Goal: Task Accomplishment & Management: Use online tool/utility

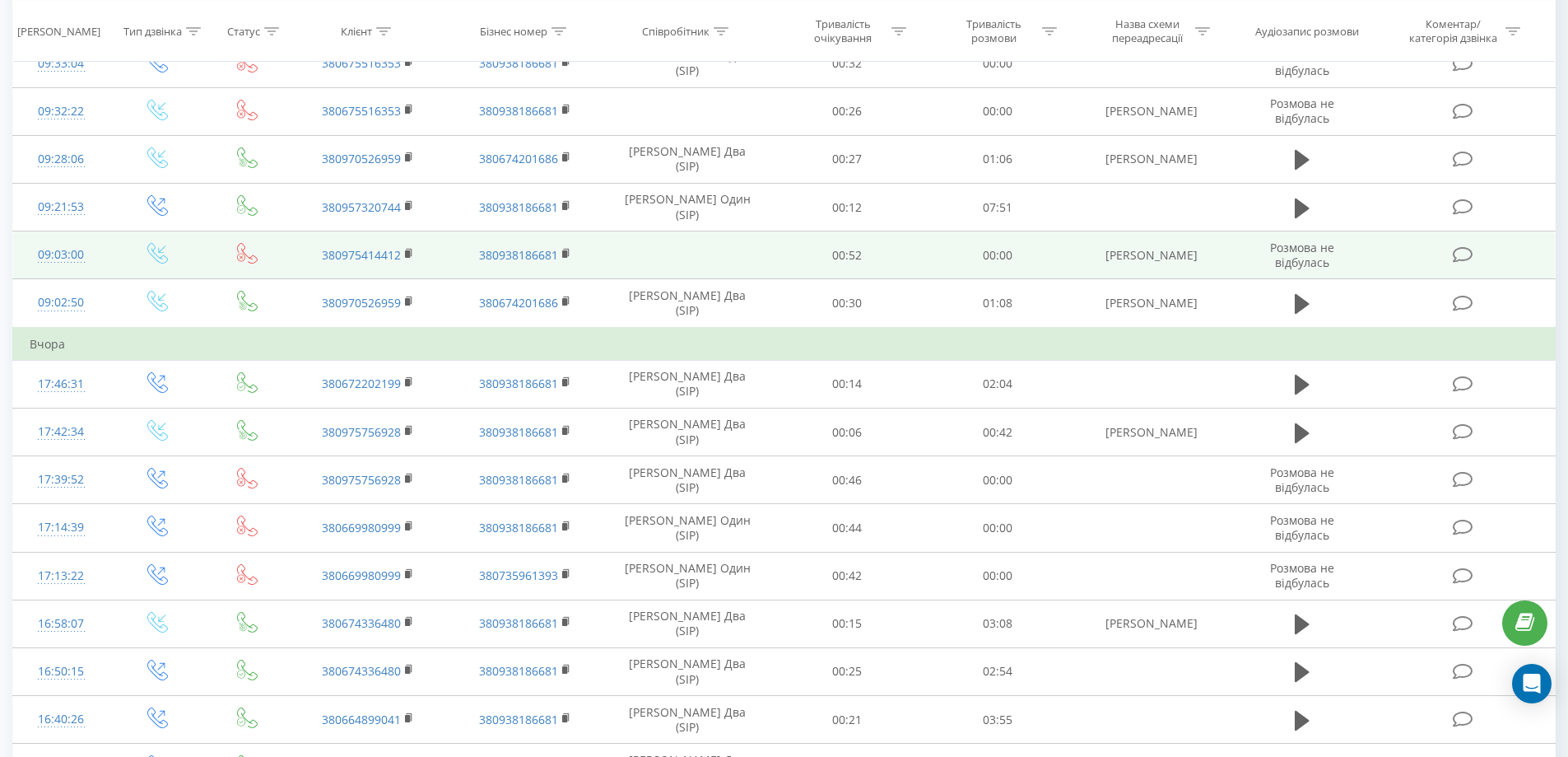
drag, startPoint x: 94, startPoint y: 2, endPoint x: 230, endPoint y: 237, distance: 271.5
click at [232, 238] on td at bounding box center [248, 255] width 84 height 48
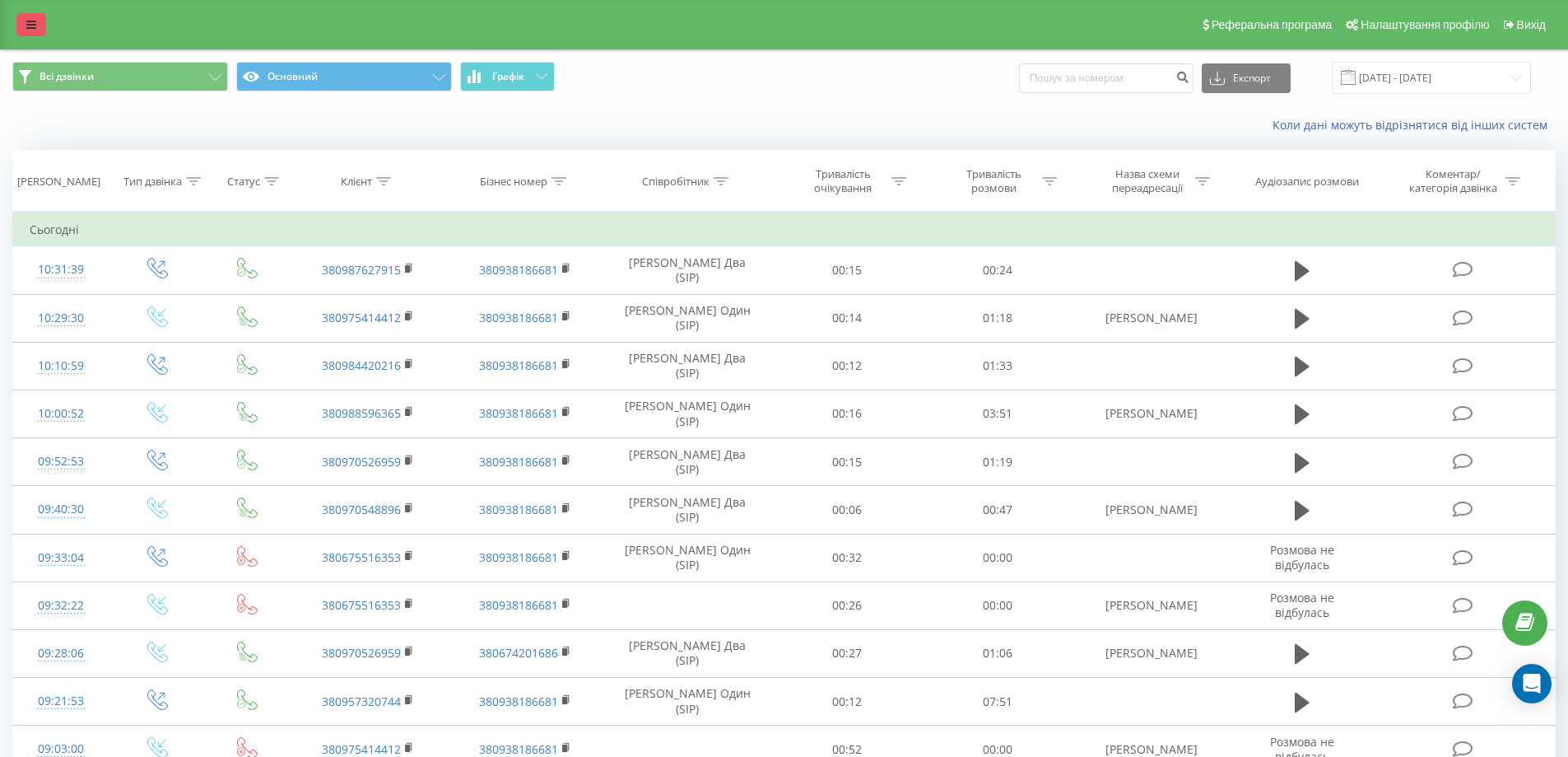
click at [31, 17] on link at bounding box center [31, 25] width 30 height 23
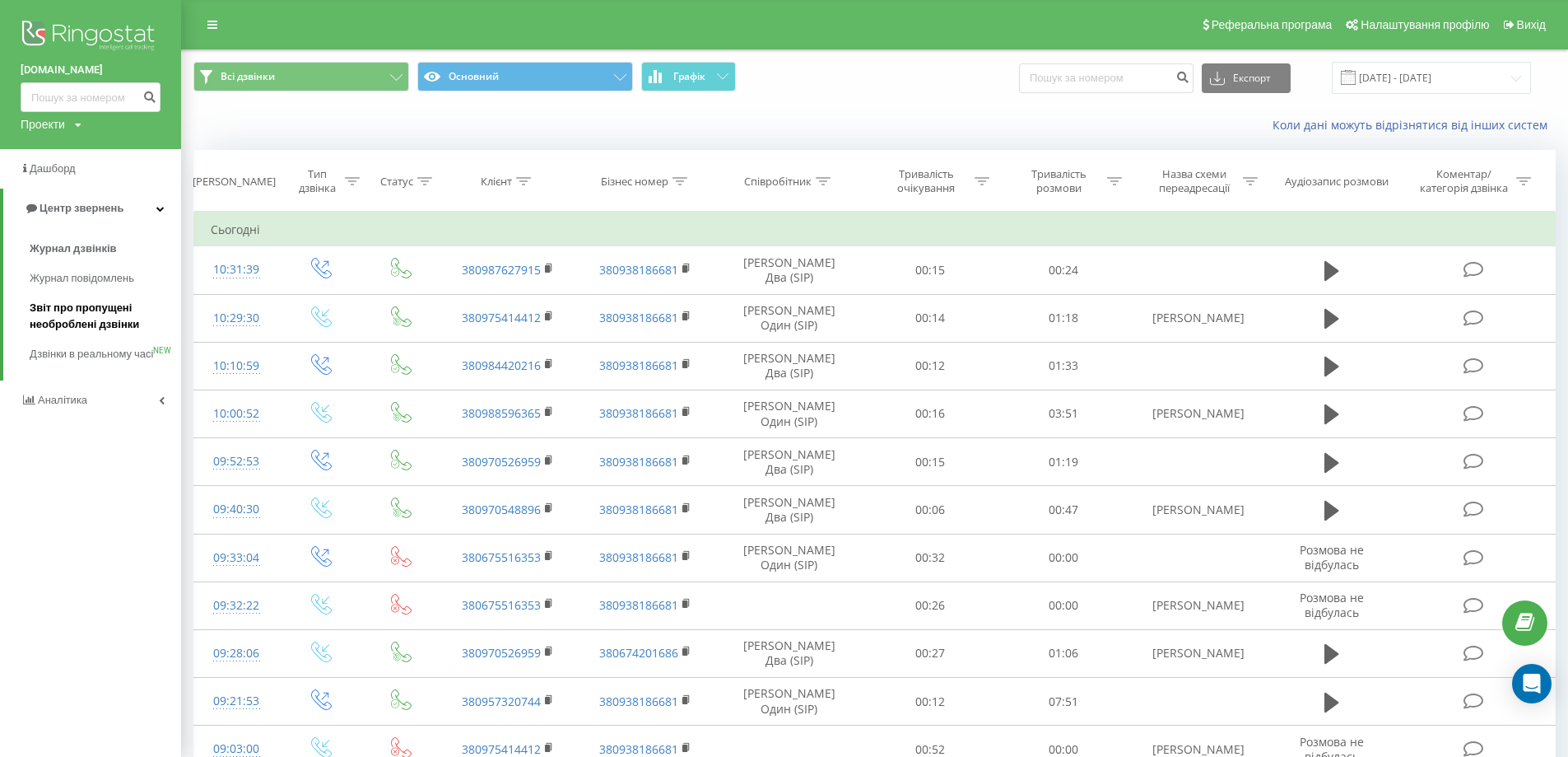
click at [62, 306] on span "Звіт про пропущені необроблені дзвінки" at bounding box center [101, 316] width 143 height 33
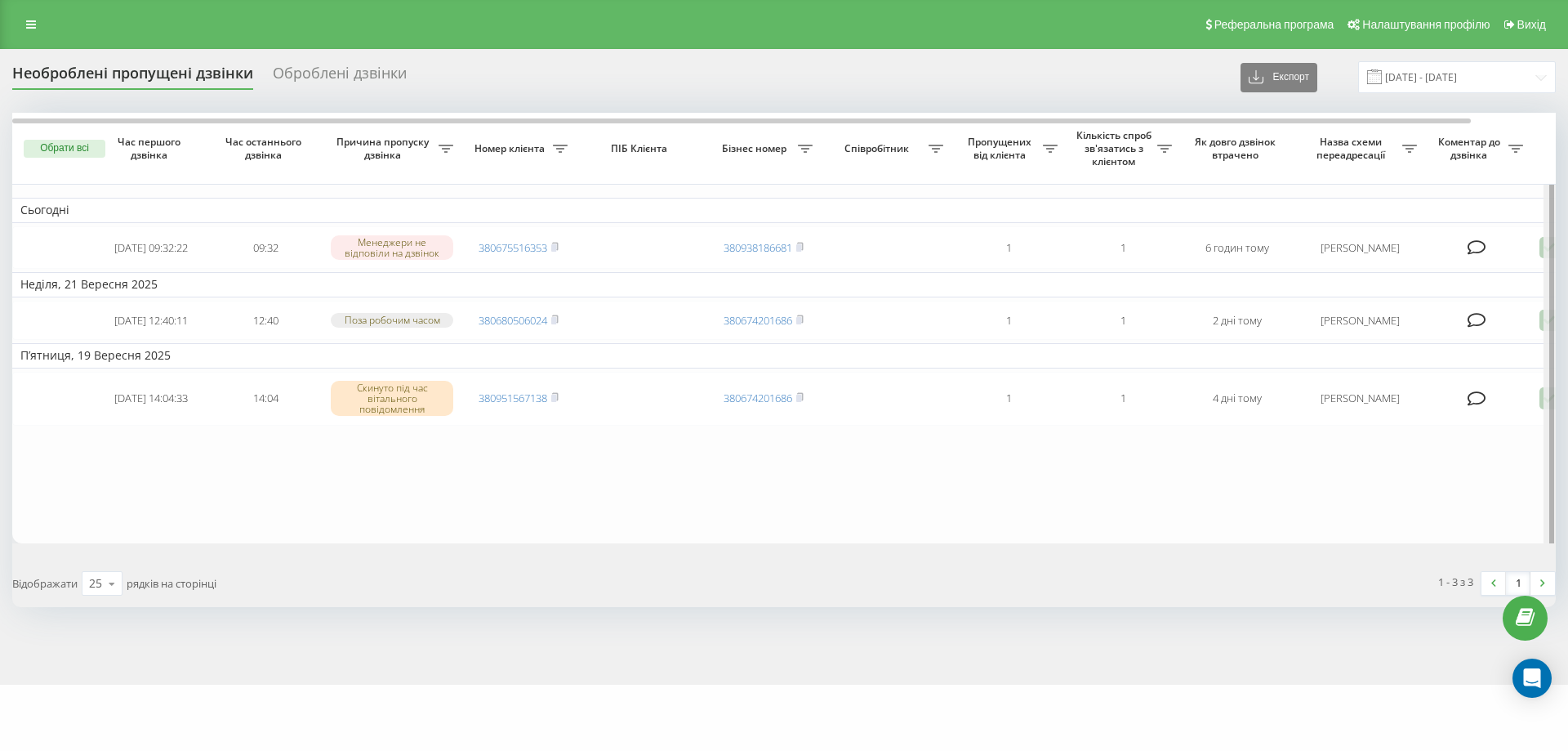
click at [1546, 322] on div at bounding box center [1549, 331] width 12 height 438
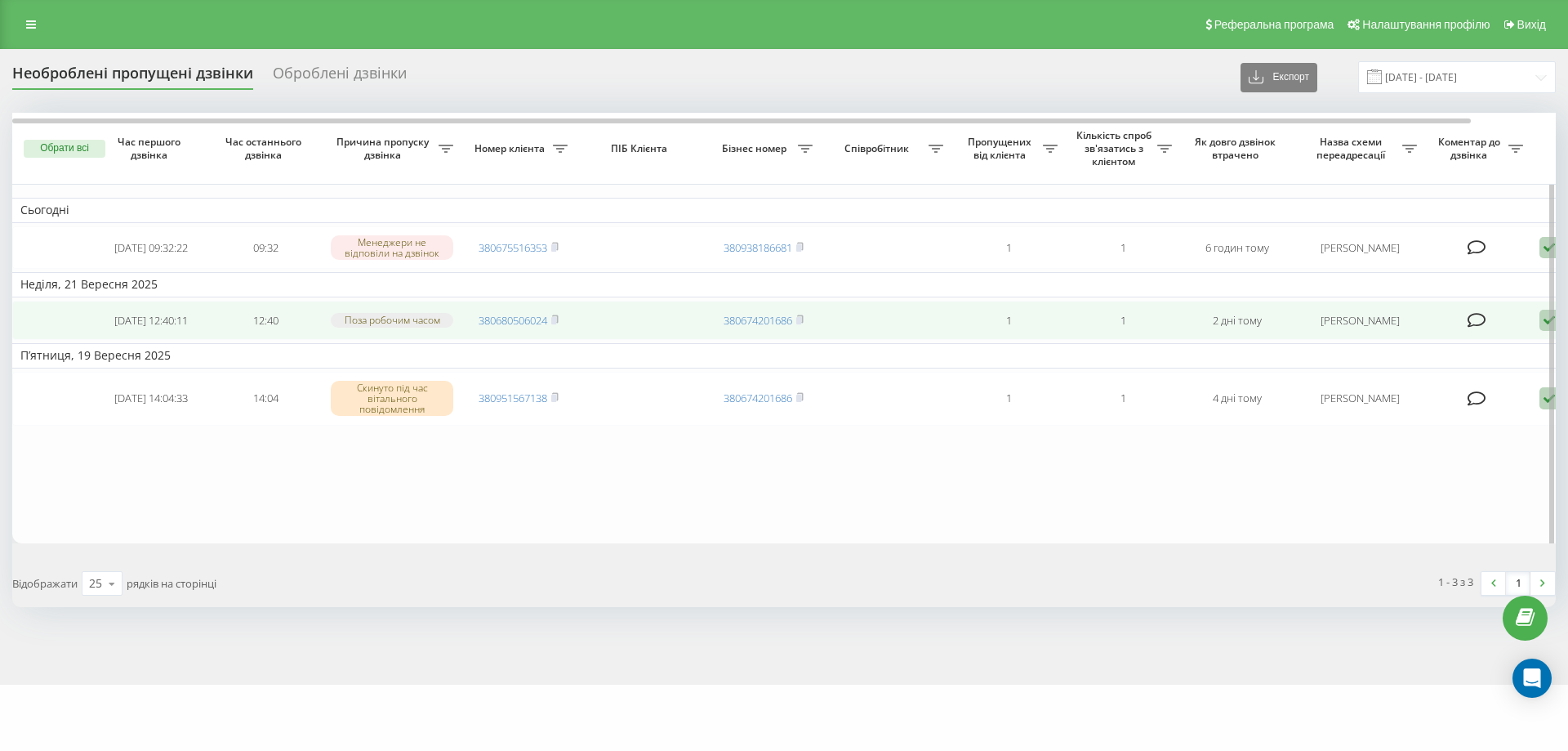
click at [1542, 329] on icon at bounding box center [1549, 320] width 20 height 22
click at [1360, 345] on span "Не вдалося зв'язатися" at bounding box center [1402, 346] width 125 height 16
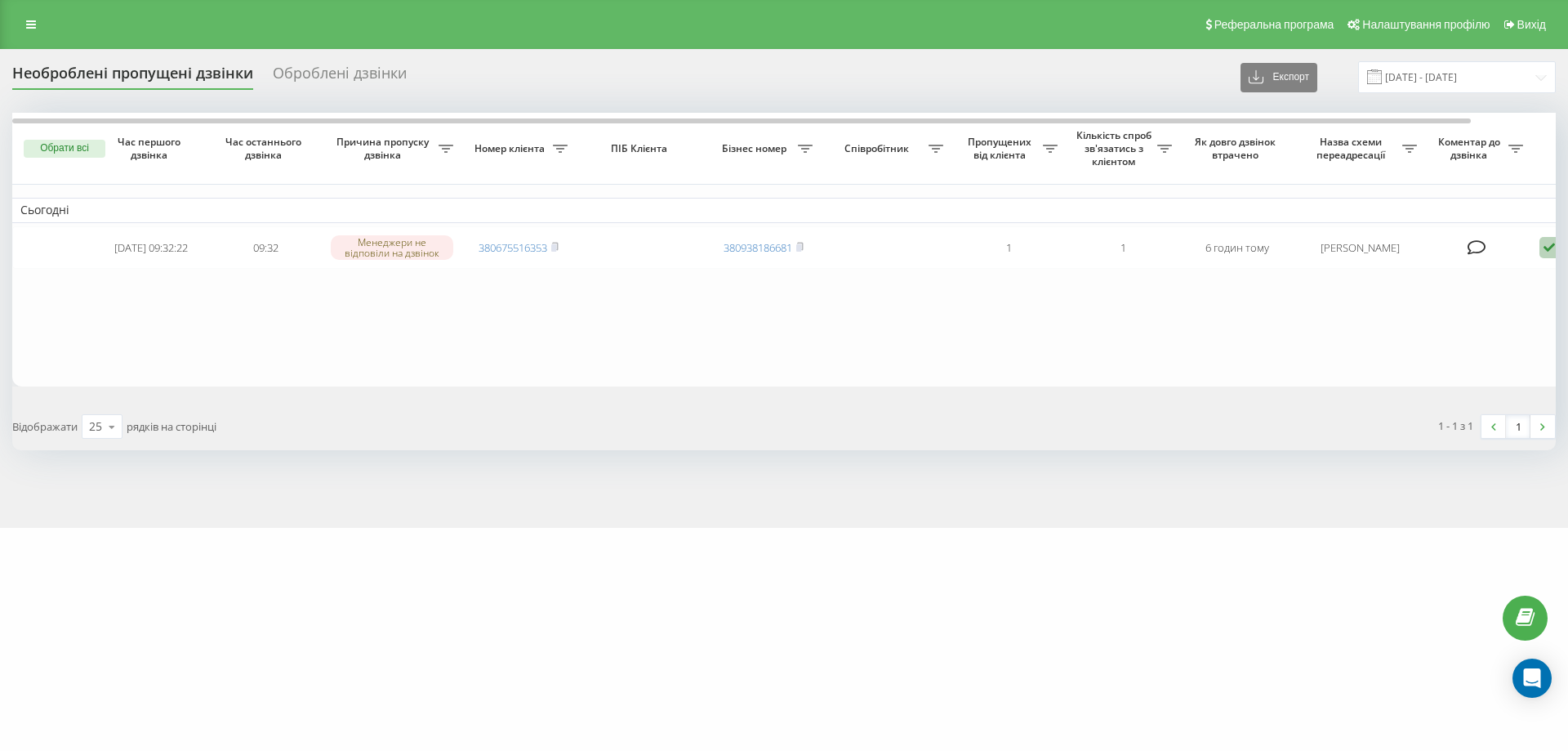
click at [354, 343] on table "Сьогодні 2025-09-23 09:32:22 09:32 Менеджери не відповіли на дзвінок 3806755163…" at bounding box center [829, 249] width 1633 height 274
